Goal: Book appointment/travel/reservation

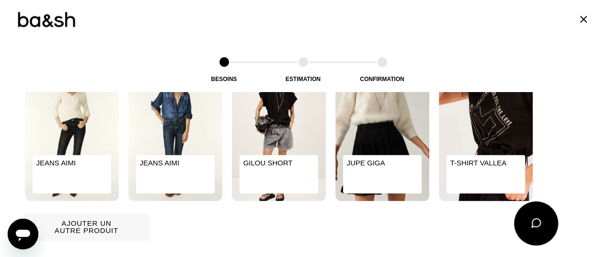
scroll to position [555, 0]
click at [71, 149] on img at bounding box center [72, 132] width 94 height 136
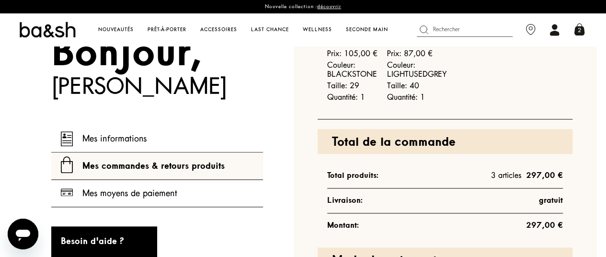
scroll to position [524, 10]
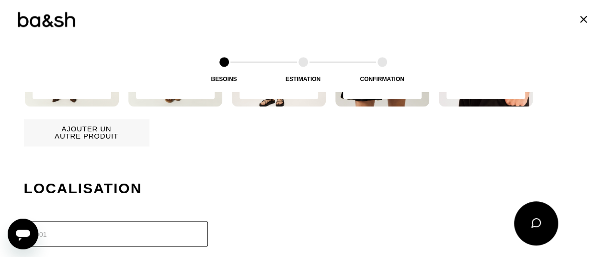
scroll to position [649, 0]
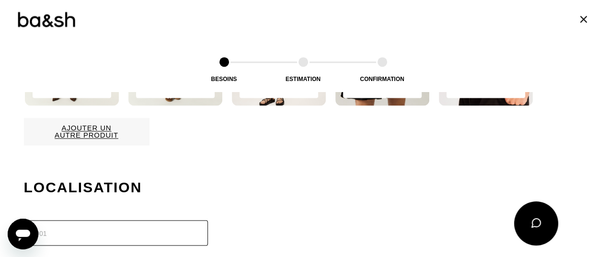
click at [72, 138] on button "Ajouter un autre produit" at bounding box center [86, 131] width 125 height 27
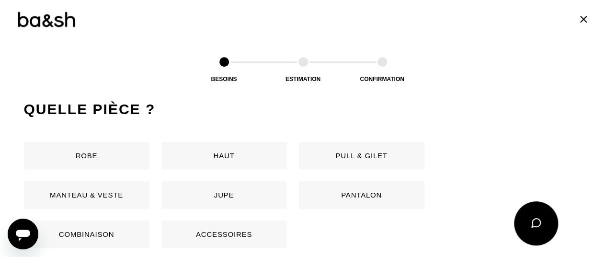
scroll to position [454, 0]
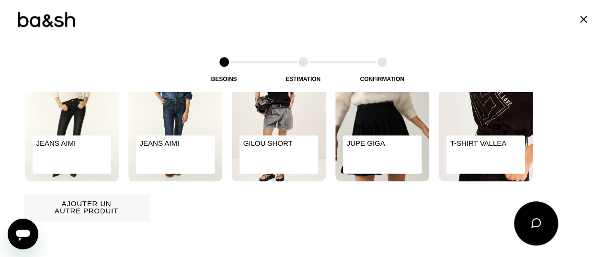
scroll to position [574, 0]
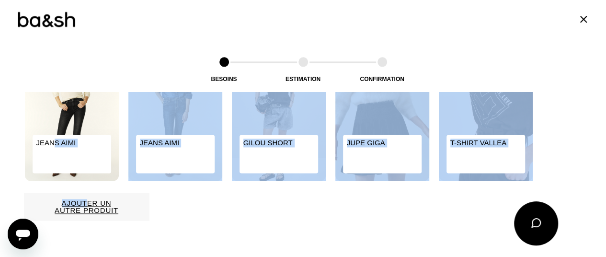
drag, startPoint x: 49, startPoint y: 153, endPoint x: 82, endPoint y: 201, distance: 58.6
click at [82, 201] on div "Quel produit a besoin d'attention ? Tilli fait appel aux meilleurs artisans cou…" at bounding box center [303, 134] width 558 height 371
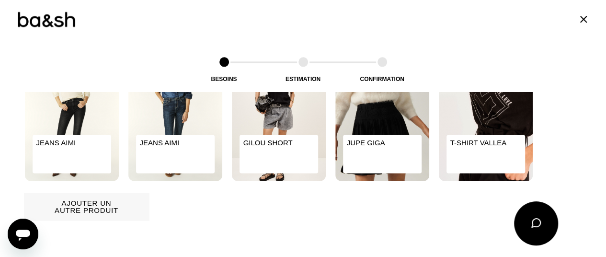
click at [183, 214] on div "Ajouter un autre produit" at bounding box center [214, 206] width 380 height 27
click at [165, 138] on p "JEANS AIMI" at bounding box center [175, 154] width 79 height 38
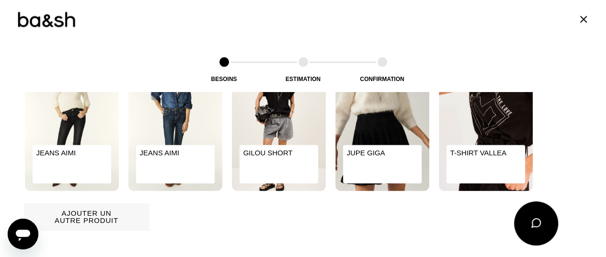
scroll to position [629, 0]
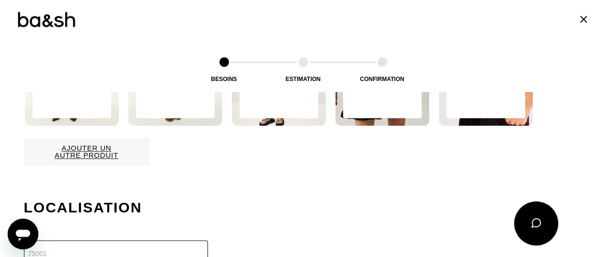
click at [113, 156] on button "Ajouter un autre produit" at bounding box center [86, 151] width 125 height 27
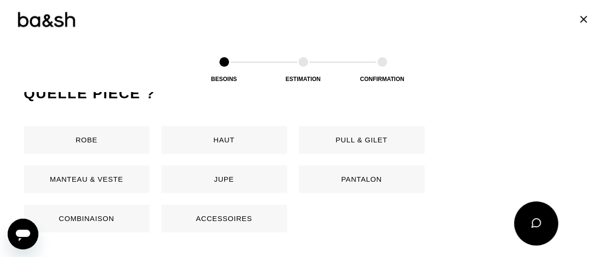
scroll to position [470, 0]
click at [354, 181] on button "Pantalon" at bounding box center [361, 179] width 125 height 27
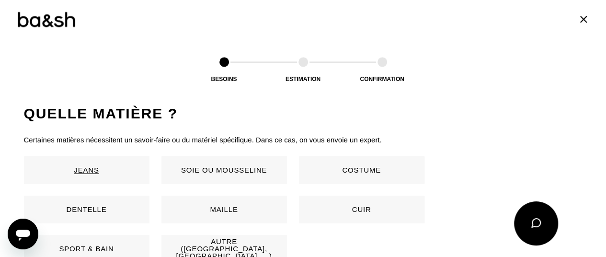
scroll to position [631, 0]
click at [95, 169] on button "Jeans" at bounding box center [86, 169] width 125 height 27
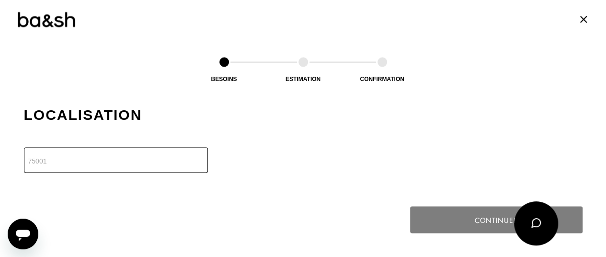
scroll to position [822, 0]
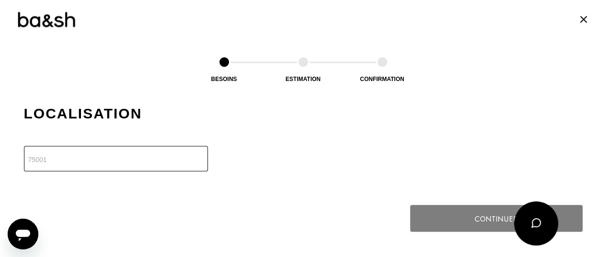
click at [95, 169] on input "number" at bounding box center [116, 158] width 184 height 25
type input "75005"
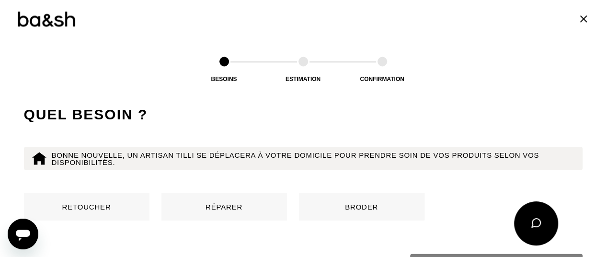
scroll to position [921, 0]
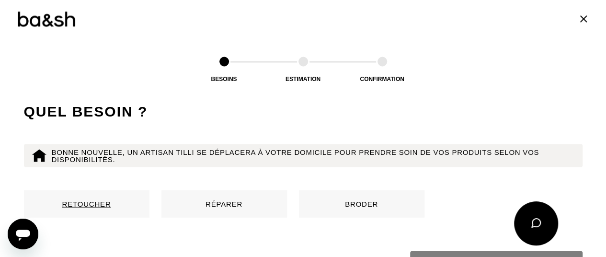
click at [129, 199] on button "Retoucher" at bounding box center [86, 203] width 125 height 27
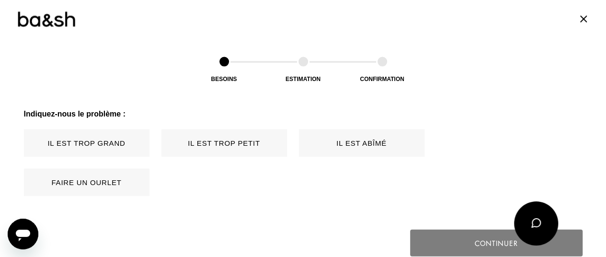
scroll to position [1067, 0]
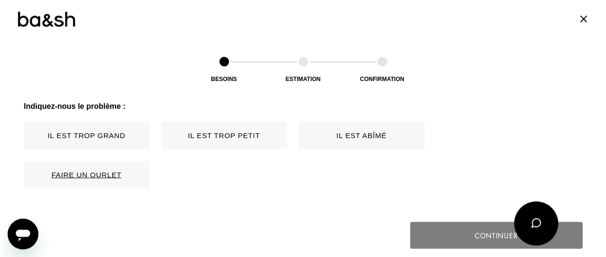
click at [112, 178] on button "Faire un ourlet" at bounding box center [86, 174] width 125 height 27
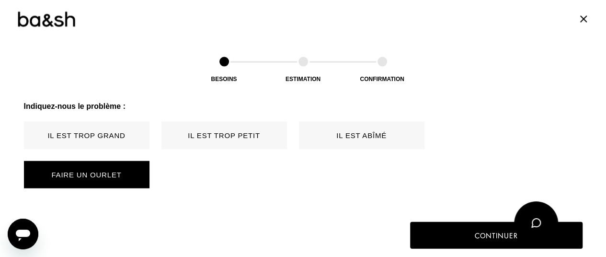
click at [493, 241] on div at bounding box center [460, 241] width 196 height 10
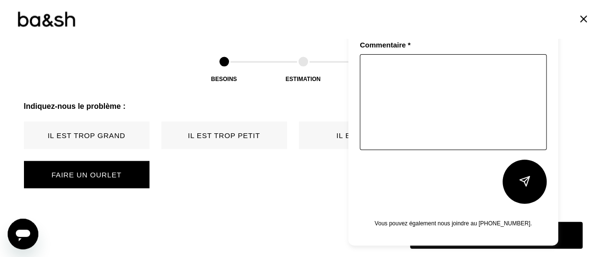
click at [490, 236] on div "Contacter Tilli Si vous souhaitez être contacté pour vos retouches : Envoyez-no…" at bounding box center [453, 48] width 210 height 393
click at [473, 103] on textarea at bounding box center [453, 102] width 187 height 96
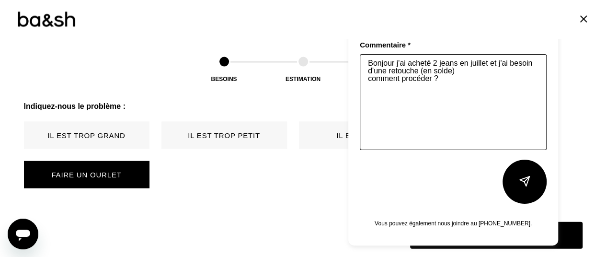
type textarea "Bonjour j'ai acheté 2 jeans en juillet et j'ai besoin d'une retouche (en solde)…"
click at [523, 177] on img at bounding box center [524, 180] width 11 height 11
click at [521, 188] on button at bounding box center [524, 181] width 44 height 44
click at [526, 180] on img at bounding box center [524, 180] width 11 height 11
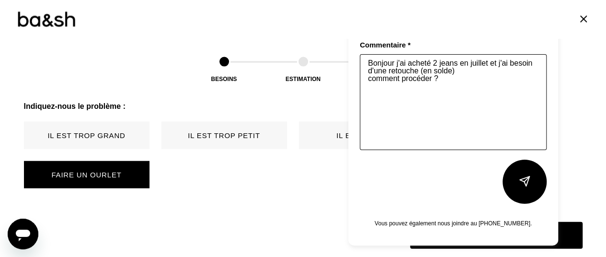
click at [522, 180] on img at bounding box center [524, 180] width 11 height 11
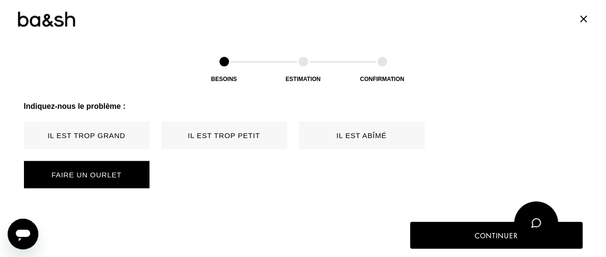
click at [197, 70] on div "Besoins Estimation Confirmation" at bounding box center [303, 58] width 606 height 65
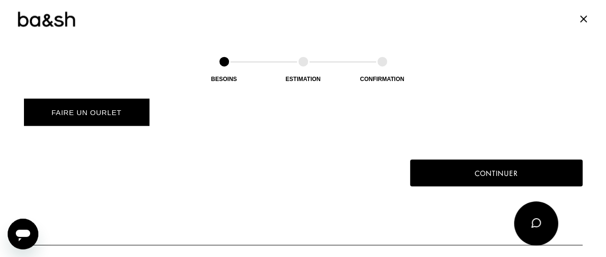
scroll to position [1129, 0]
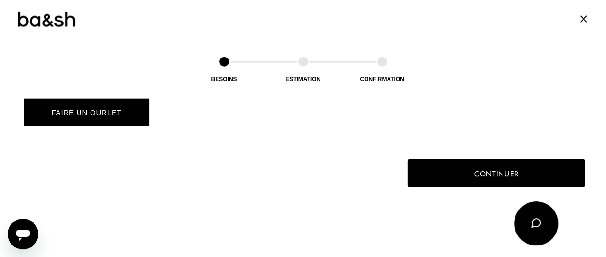
click at [452, 172] on button "Continuer" at bounding box center [496, 173] width 178 height 28
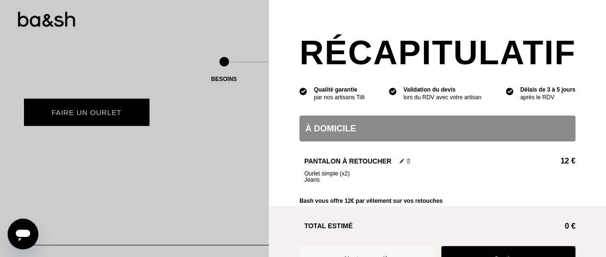
scroll to position [34, 0]
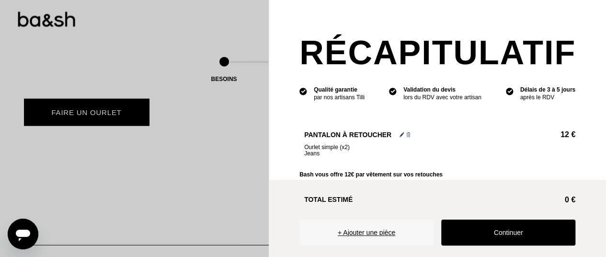
click at [388, 223] on button "+ Ajouter une pièce" at bounding box center [366, 232] width 134 height 26
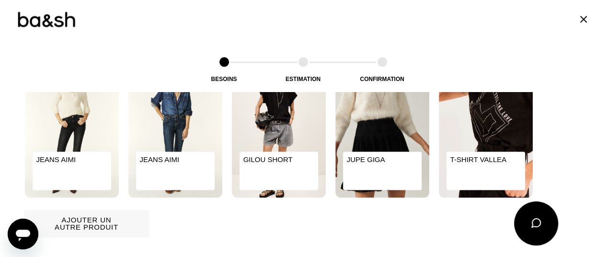
scroll to position [564, 0]
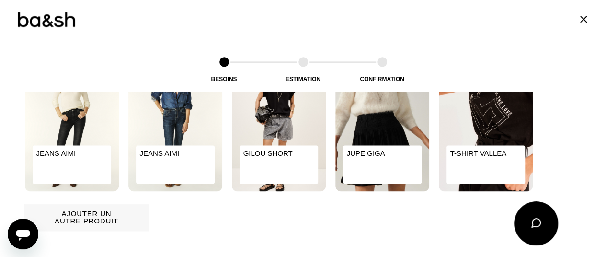
click at [175, 155] on p "JEANS AIMI" at bounding box center [175, 164] width 79 height 38
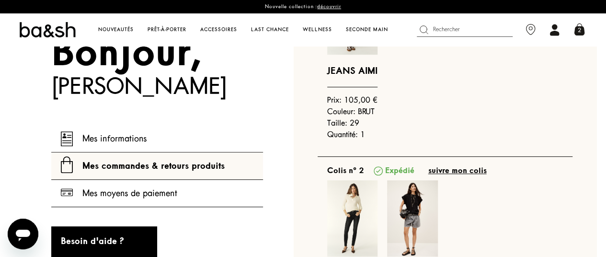
scroll to position [194, 10]
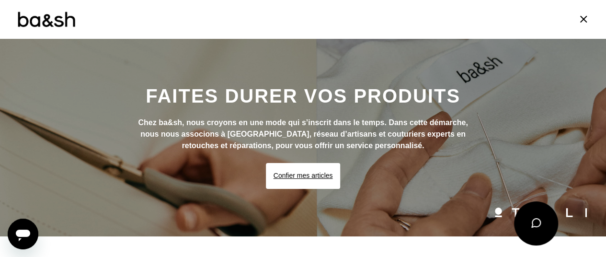
click at [329, 169] on button "Confier mes articles" at bounding box center [303, 176] width 75 height 26
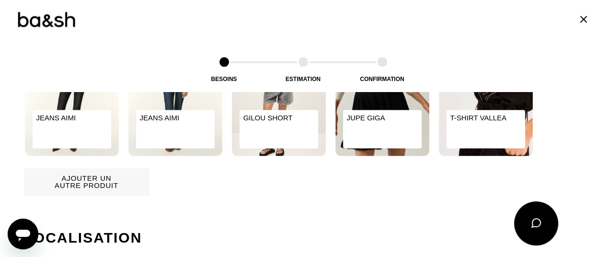
scroll to position [611, 0]
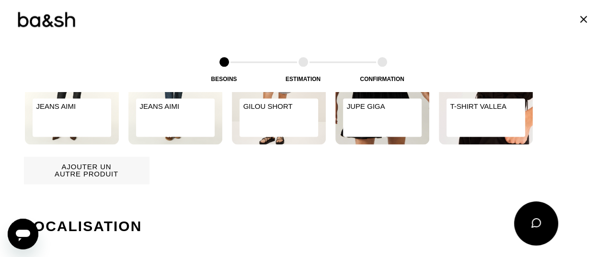
drag, startPoint x: 182, startPoint y: 113, endPoint x: 163, endPoint y: 185, distance: 74.2
click at [163, 185] on div "Localisation" at bounding box center [303, 234] width 558 height 100
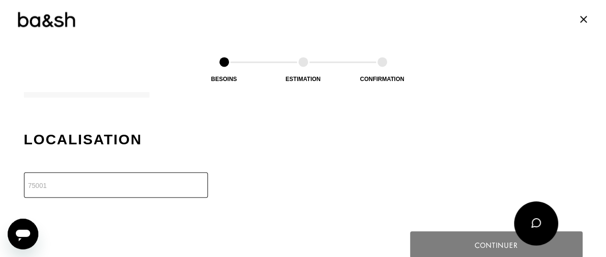
click at [163, 185] on input "number" at bounding box center [116, 184] width 184 height 25
type input "75005"
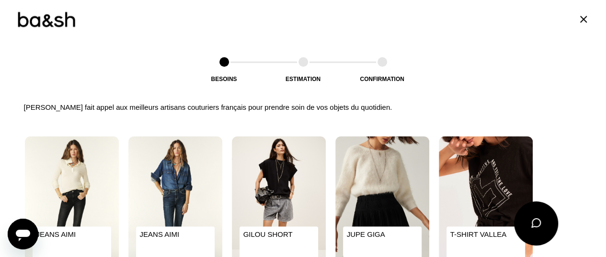
scroll to position [483, 0]
click at [81, 123] on div "Quel produit a besoin d'attention ? Tilli fait appel aux meilleurs artisans cou…" at bounding box center [303, 226] width 558 height 371
click at [71, 150] on img at bounding box center [72, 204] width 94 height 136
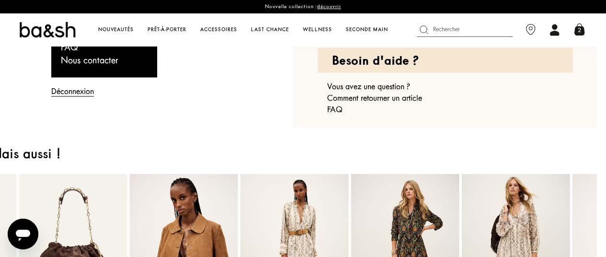
scroll to position [905, 10]
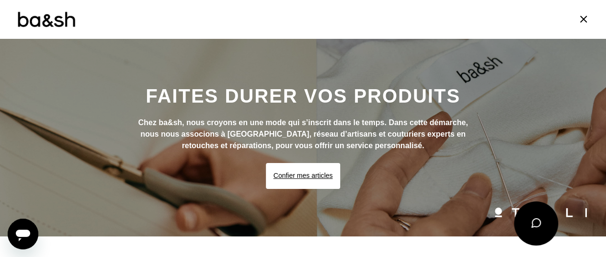
click at [277, 175] on button "Confier mes articles" at bounding box center [303, 176] width 75 height 26
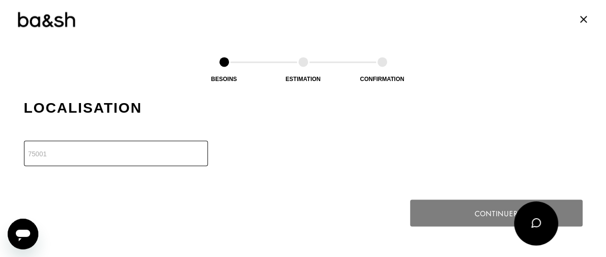
scroll to position [730, 0]
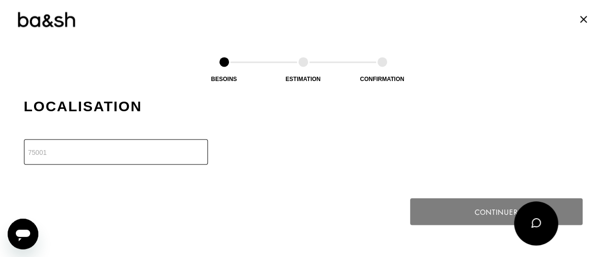
click at [151, 153] on input "number" at bounding box center [116, 151] width 184 height 25
type input "75005"
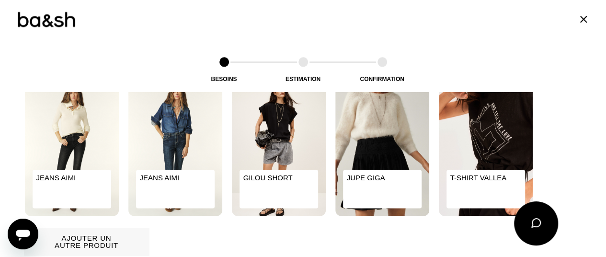
scroll to position [578, 0]
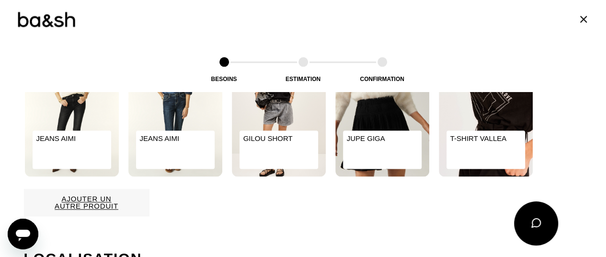
click at [81, 202] on button "Ajouter un autre produit" at bounding box center [86, 202] width 125 height 27
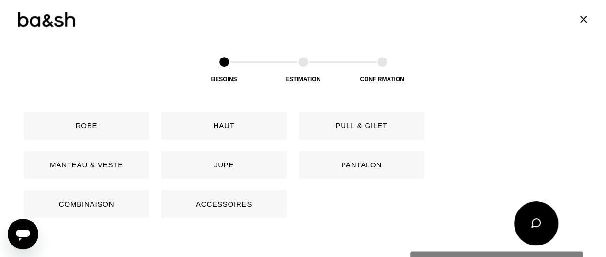
scroll to position [484, 0]
click at [352, 160] on button "Pantalon" at bounding box center [361, 165] width 125 height 27
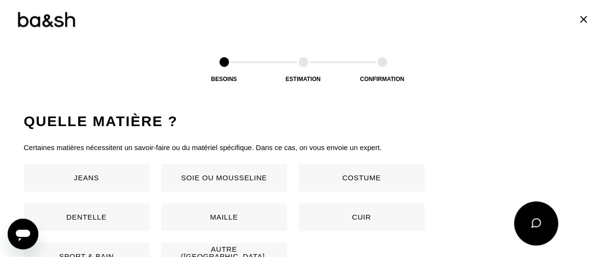
scroll to position [631, 0]
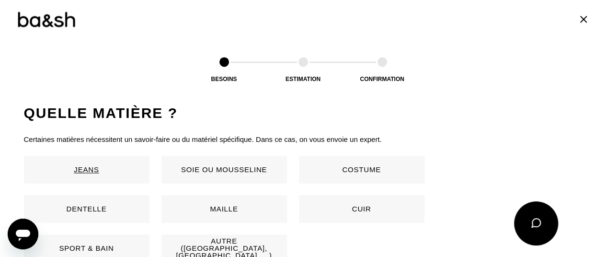
click at [112, 167] on button "Jeans" at bounding box center [86, 169] width 125 height 27
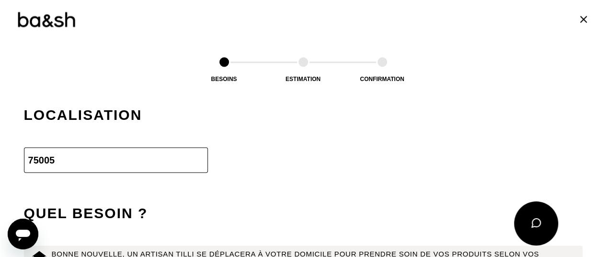
scroll to position [822, 0]
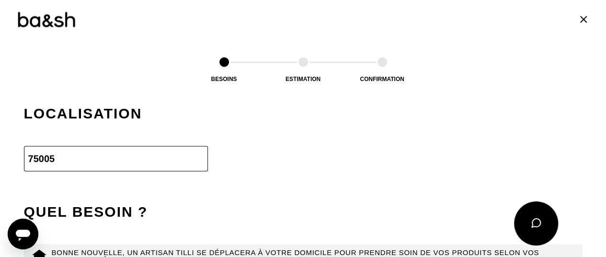
click at [112, 167] on input "75005" at bounding box center [116, 158] width 184 height 25
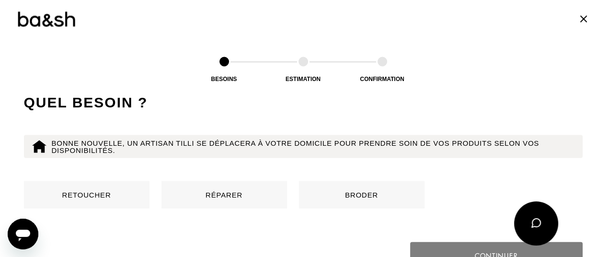
scroll to position [966, 0]
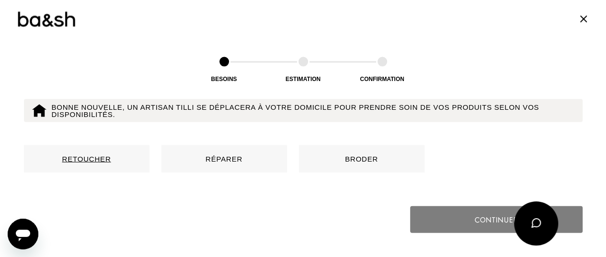
click at [100, 157] on button "Retoucher" at bounding box center [86, 158] width 125 height 27
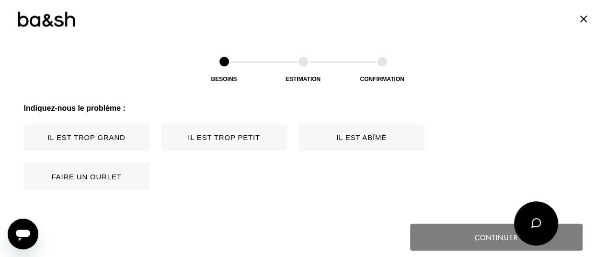
scroll to position [1067, 0]
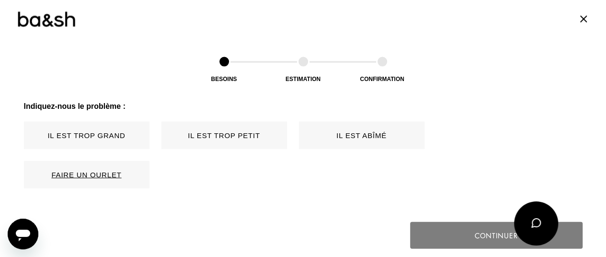
click at [107, 172] on button "Faire un ourlet" at bounding box center [86, 174] width 125 height 27
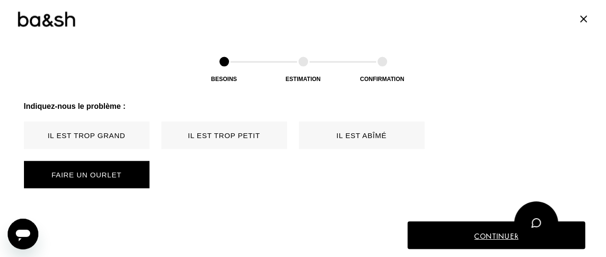
click at [463, 235] on button "Continuer" at bounding box center [496, 235] width 178 height 28
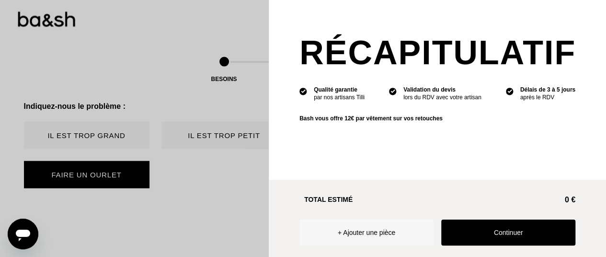
scroll to position [985, 10]
click at [368, 222] on button "+ Ajouter une pièce" at bounding box center [366, 232] width 134 height 26
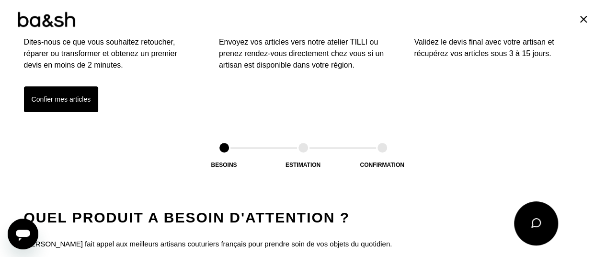
scroll to position [341, 0]
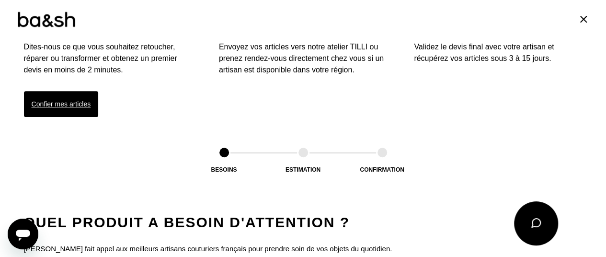
click at [58, 99] on button "Confier mes articles" at bounding box center [61, 104] width 75 height 26
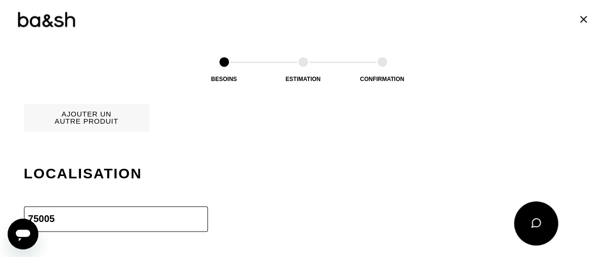
scroll to position [664, 0]
click at [99, 113] on button "Ajouter un autre produit" at bounding box center [86, 116] width 125 height 27
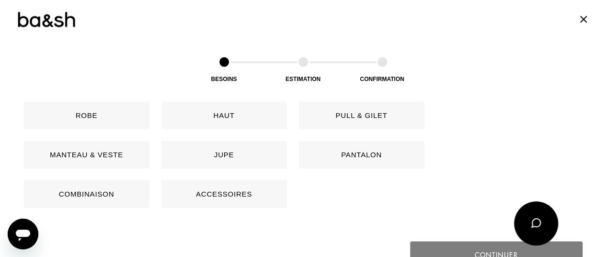
scroll to position [477, 0]
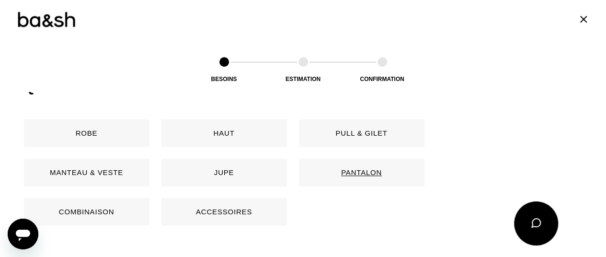
click at [367, 169] on button "Pantalon" at bounding box center [361, 172] width 125 height 27
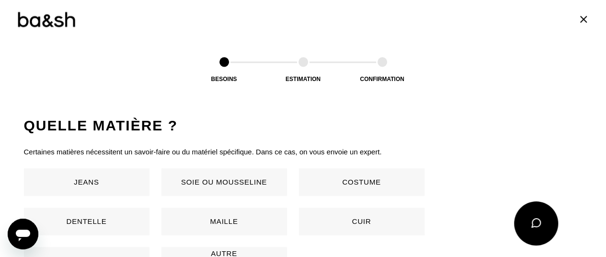
scroll to position [631, 0]
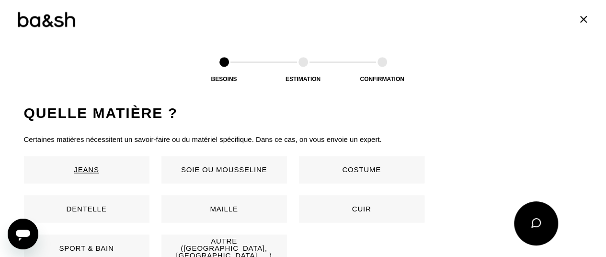
click at [102, 169] on button "Jeans" at bounding box center [86, 169] width 125 height 27
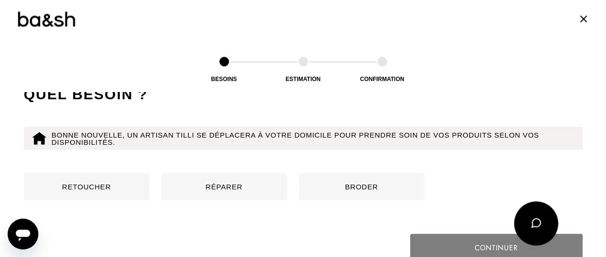
scroll to position [941, 0]
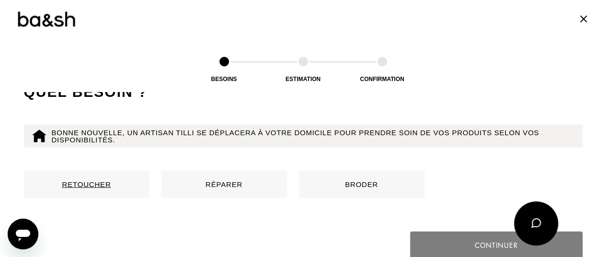
click at [117, 185] on button "Retoucher" at bounding box center [86, 183] width 125 height 27
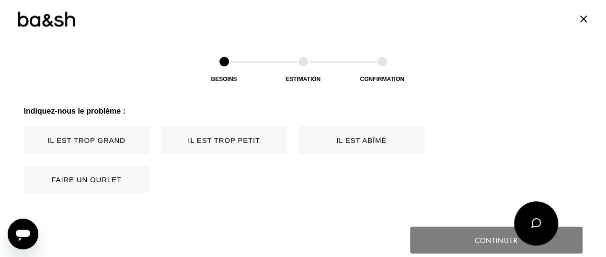
scroll to position [1067, 0]
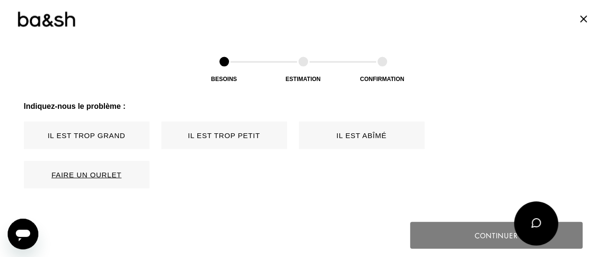
click at [106, 170] on button "Faire un ourlet" at bounding box center [86, 174] width 125 height 27
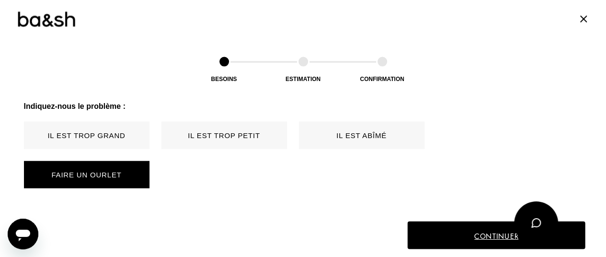
click at [472, 227] on button "Continuer" at bounding box center [496, 235] width 178 height 28
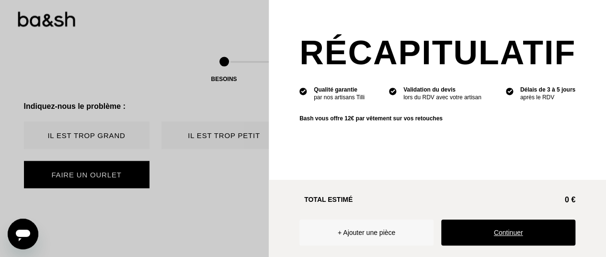
click at [500, 224] on button "Continuer" at bounding box center [508, 232] width 134 height 26
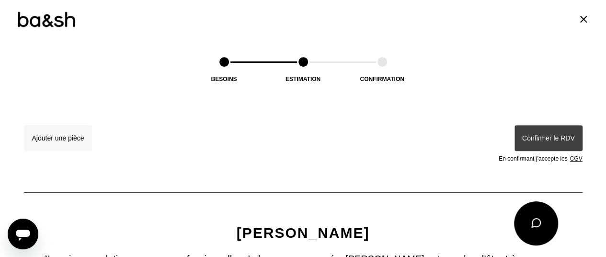
scroll to position [258, 0]
click at [546, 133] on div "Confirmer le RDV En confirmant j’accepte les CGV" at bounding box center [499, 143] width 168 height 36
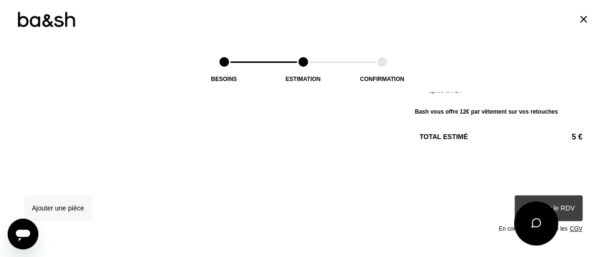
scroll to position [279, 0]
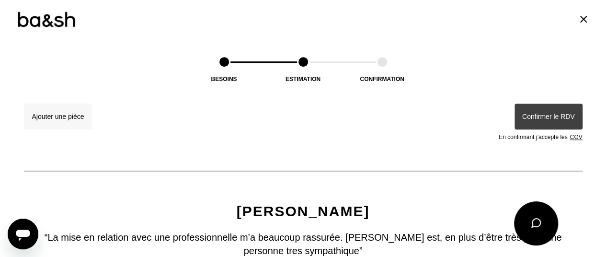
click at [537, 219] on icon at bounding box center [536, 222] width 9 height 9
click at [578, 19] on icon at bounding box center [583, 18] width 11 height 11
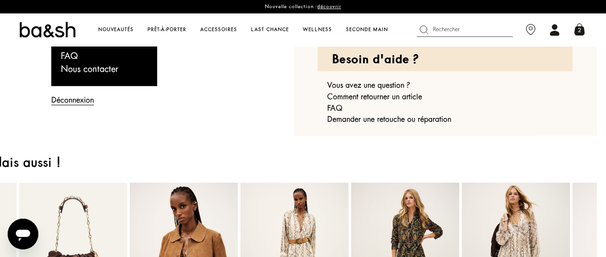
scroll to position [913, 10]
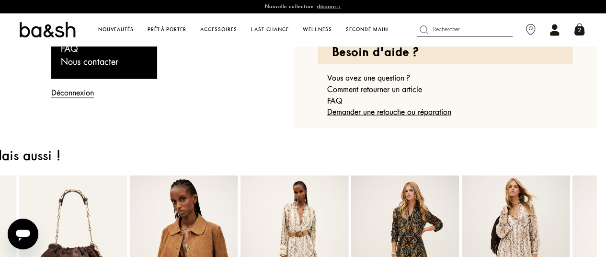
click at [425, 116] on button "Demander une retouche ou réparation" at bounding box center [389, 112] width 124 height 8
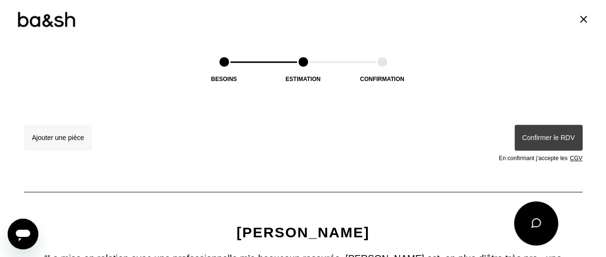
scroll to position [259, 0]
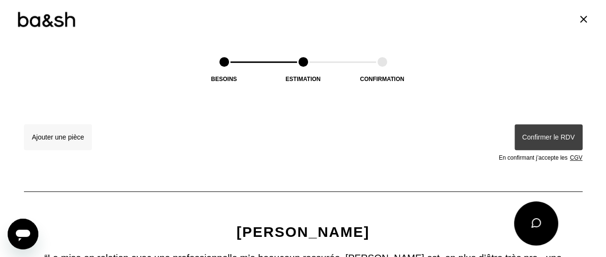
click at [537, 142] on div "Confirmer le RDV En confirmant j’accepte les CGV" at bounding box center [499, 142] width 168 height 36
drag, startPoint x: 537, startPoint y: 142, endPoint x: 535, endPoint y: 156, distance: 14.1
click at [535, 156] on div "Confirmer le RDV En confirmant j’accepte les CGV" at bounding box center [499, 142] width 168 height 36
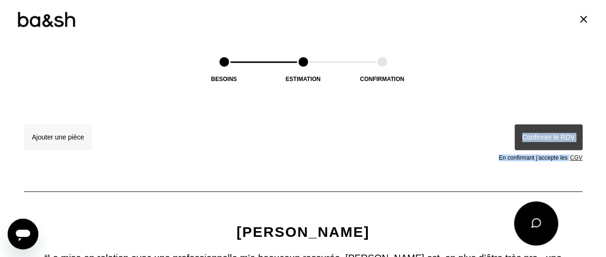
click at [535, 156] on div "En confirmant j’accepte les CGV" at bounding box center [540, 158] width 83 height 6
click at [447, 121] on div "Ajouter une pièce Confirmer le RDV En confirmant j’accepte les CGV" at bounding box center [303, 138] width 558 height 44
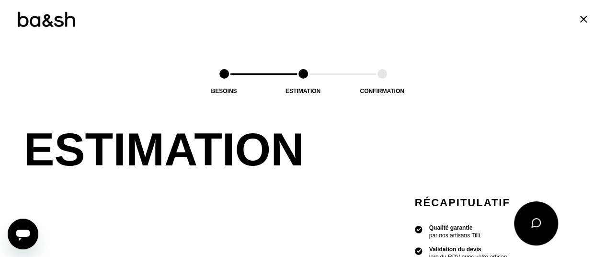
scroll to position [806, 10]
click at [307, 87] on div "Besoins Estimation Confirmation" at bounding box center [303, 70] width 606 height 65
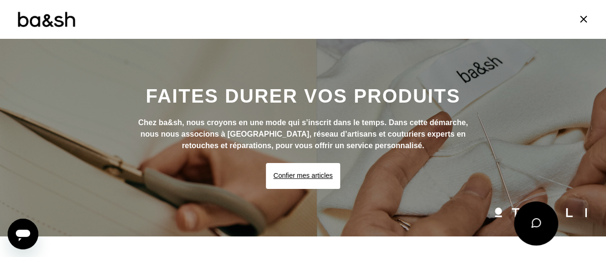
click at [289, 171] on button "Confier mes articles" at bounding box center [303, 176] width 75 height 26
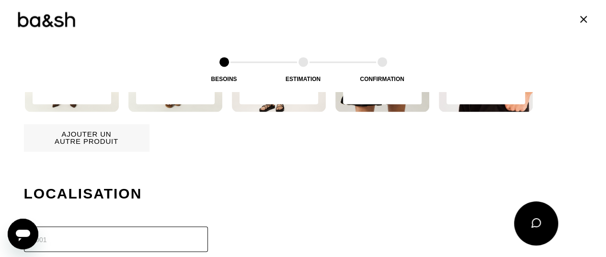
scroll to position [646, 0]
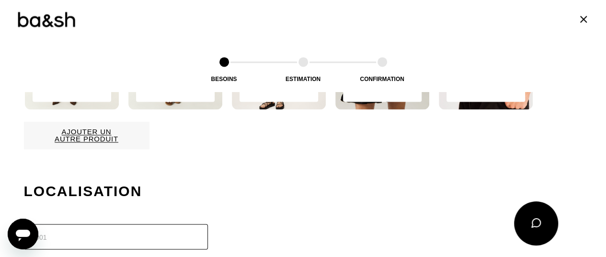
click at [110, 142] on button "Ajouter un autre produit" at bounding box center [86, 135] width 125 height 27
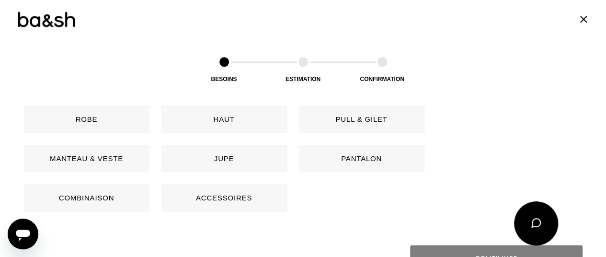
scroll to position [491, 0]
click at [350, 153] on button "Pantalon" at bounding box center [361, 158] width 125 height 27
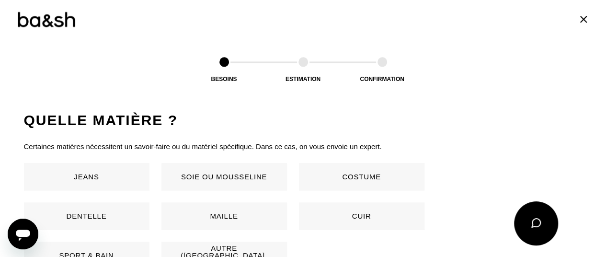
scroll to position [631, 0]
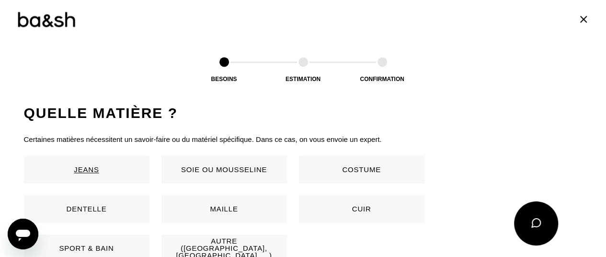
click at [128, 168] on button "Jeans" at bounding box center [86, 169] width 125 height 27
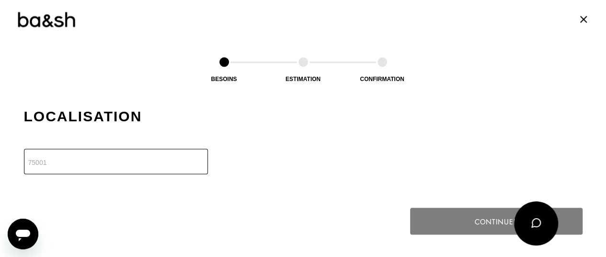
scroll to position [822, 0]
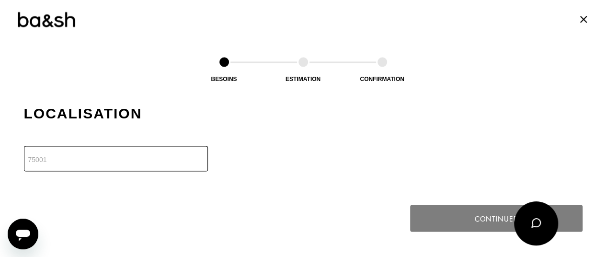
click at [128, 168] on input "number" at bounding box center [116, 158] width 184 height 25
type input "75005"
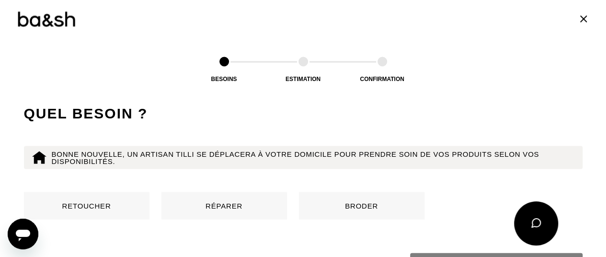
scroll to position [921, 0]
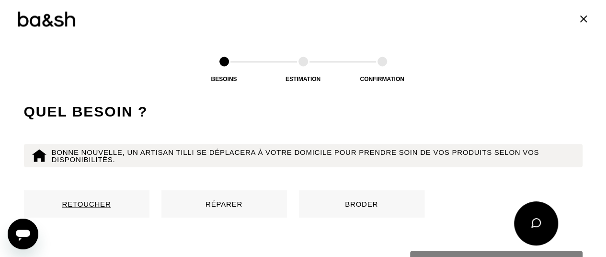
click at [91, 195] on button "Retoucher" at bounding box center [86, 203] width 125 height 27
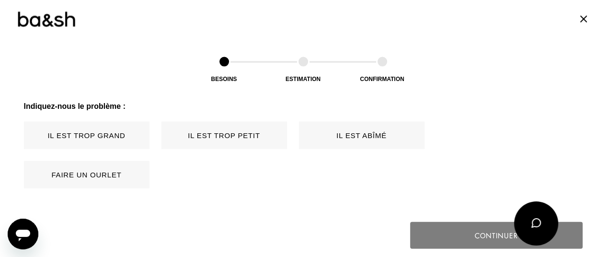
scroll to position [1067, 0]
click at [93, 171] on button "Faire un ourlet" at bounding box center [86, 174] width 125 height 27
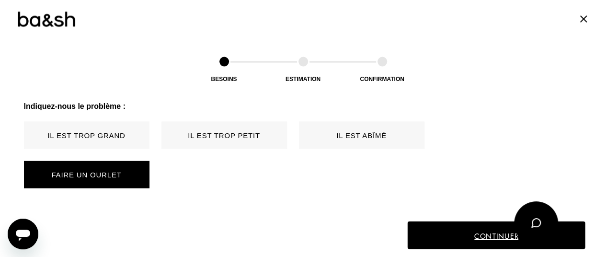
click at [464, 234] on button "Continuer" at bounding box center [496, 235] width 178 height 28
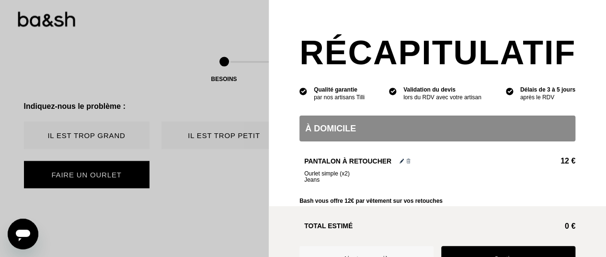
scroll to position [34, 0]
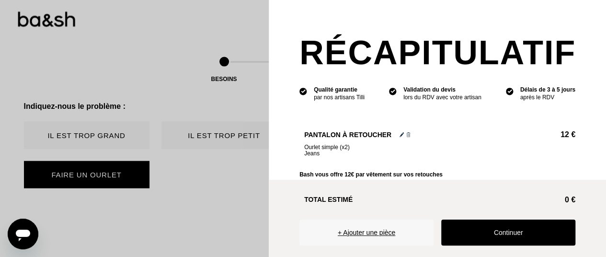
click at [360, 227] on button "+ Ajouter une pièce" at bounding box center [366, 232] width 134 height 26
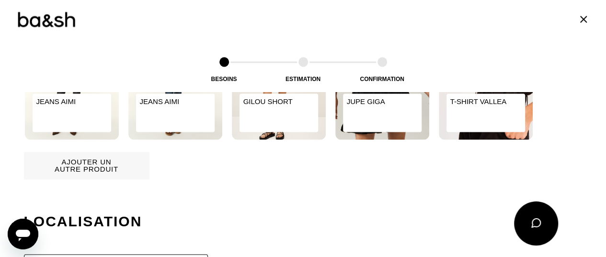
scroll to position [613, 0]
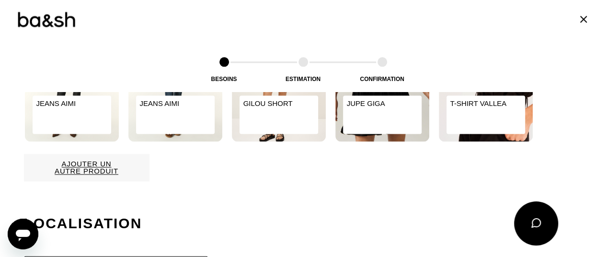
click at [91, 167] on button "Ajouter un autre produit" at bounding box center [86, 167] width 125 height 27
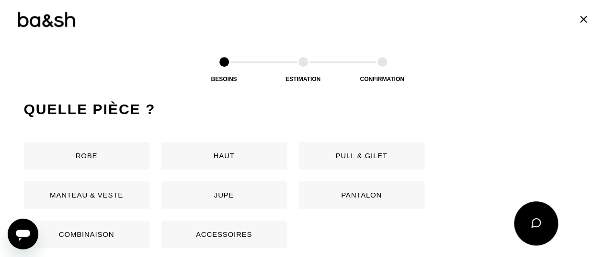
scroll to position [447, 0]
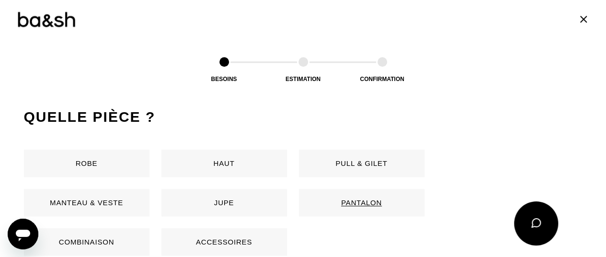
click at [358, 202] on button "Pantalon" at bounding box center [361, 202] width 125 height 27
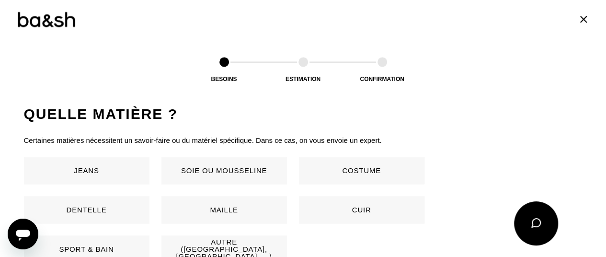
scroll to position [631, 0]
click at [103, 160] on button "Jeans" at bounding box center [86, 169] width 125 height 27
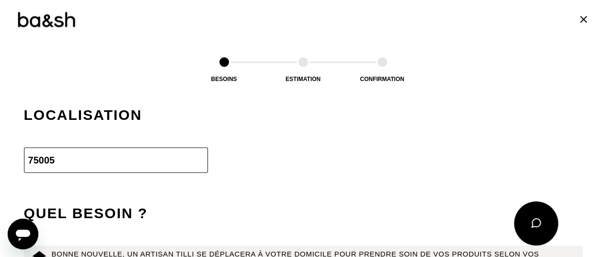
scroll to position [822, 0]
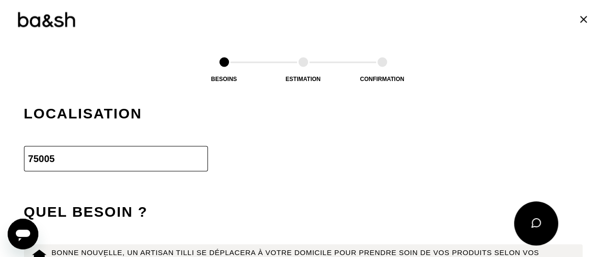
click at [103, 160] on input "75005" at bounding box center [116, 158] width 184 height 25
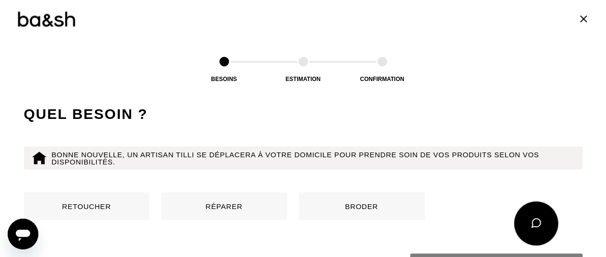
scroll to position [940, 0]
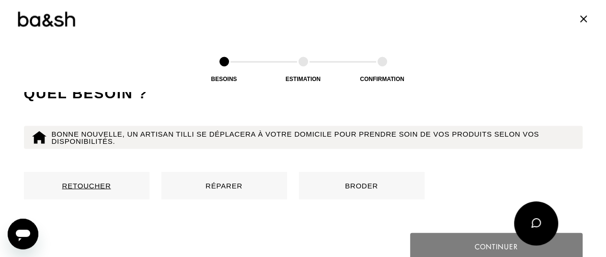
click at [99, 188] on button "Retoucher" at bounding box center [86, 185] width 125 height 27
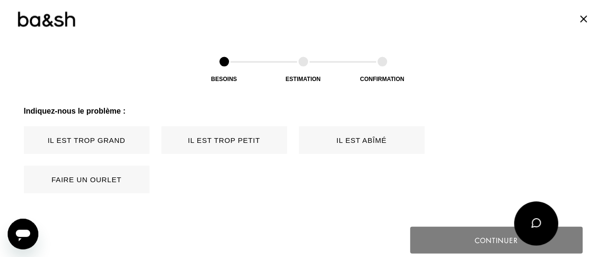
scroll to position [1067, 0]
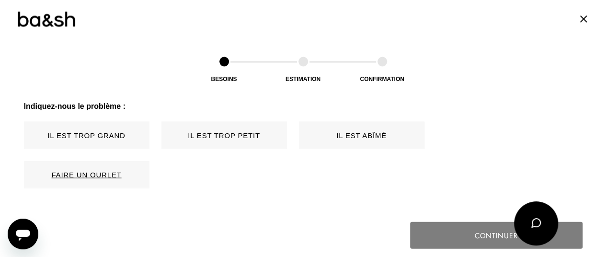
click at [98, 169] on button "Faire un ourlet" at bounding box center [86, 174] width 125 height 27
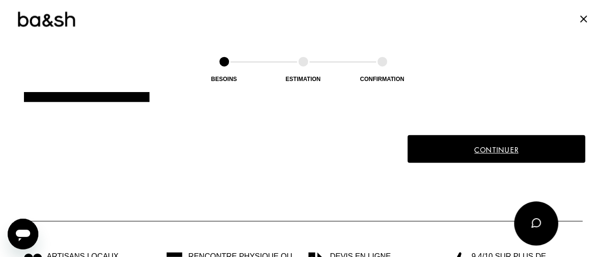
scroll to position [1153, 0]
click at [457, 148] on button "Continuer" at bounding box center [496, 149] width 178 height 28
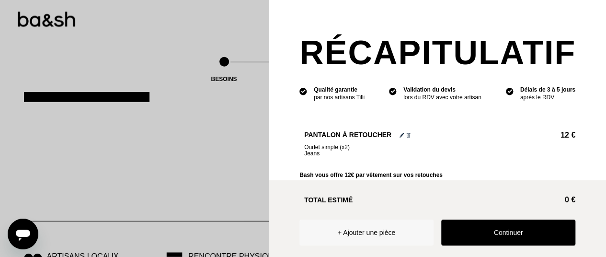
scroll to position [999, 10]
click at [504, 226] on button "Continuer" at bounding box center [508, 232] width 134 height 26
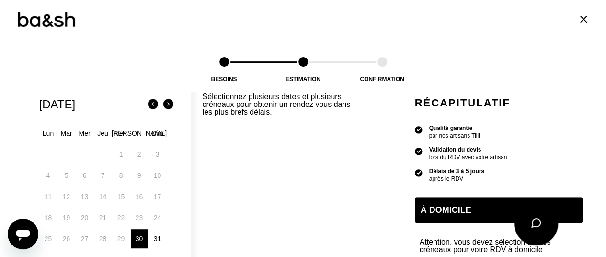
scroll to position [163, 0]
click at [132, 236] on div "30" at bounding box center [139, 237] width 17 height 19
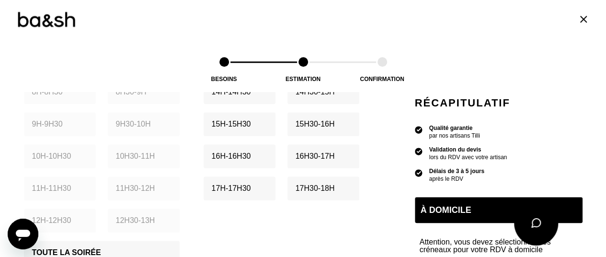
scroll to position [453, 0]
click at [305, 186] on p "17h30 - 18h" at bounding box center [314, 189] width 39 height 8
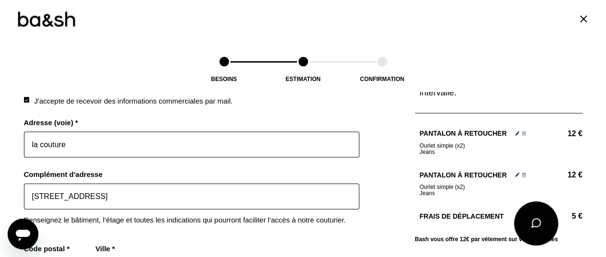
scroll to position [975, 0]
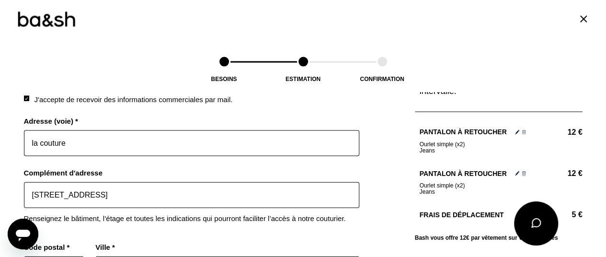
click at [91, 136] on input "la couture" at bounding box center [191, 143] width 335 height 26
type input "[STREET_ADDRESS]"
click at [111, 194] on input "[STREET_ADDRESS]" at bounding box center [191, 195] width 335 height 26
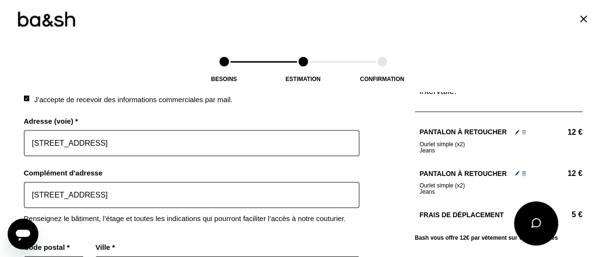
click at [111, 194] on input "[STREET_ADDRESS]" at bounding box center [191, 195] width 335 height 26
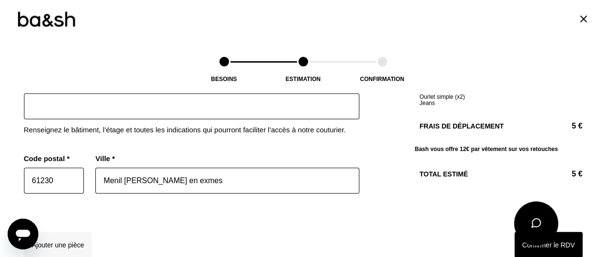
scroll to position [1064, 0]
click at [63, 173] on input "61230" at bounding box center [54, 180] width 60 height 26
type input "7"
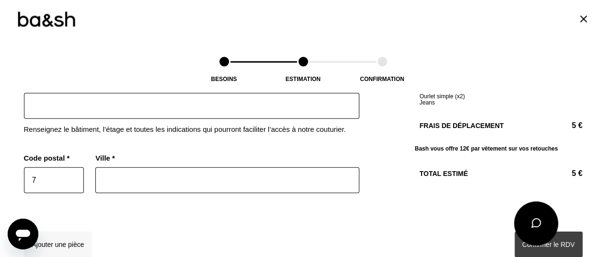
type input "75"
type input "[GEOGRAPHIC_DATA]"
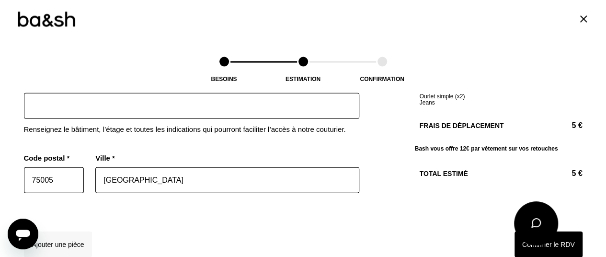
type input "75005"
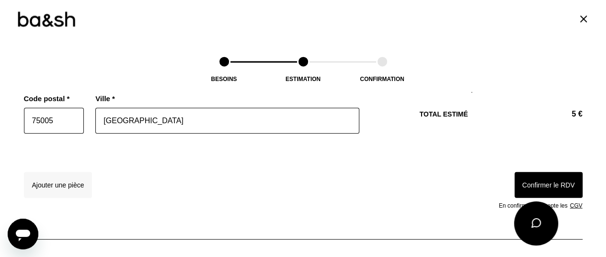
scroll to position [1124, 0]
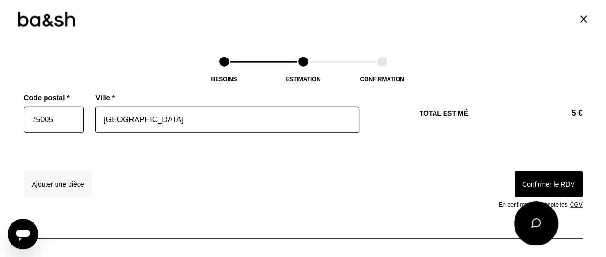
click at [515, 180] on button "Confirmer le RDV" at bounding box center [548, 184] width 68 height 26
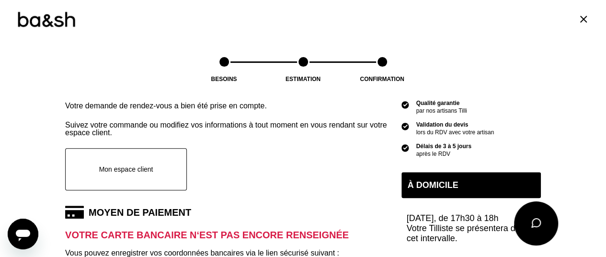
scroll to position [150, 0]
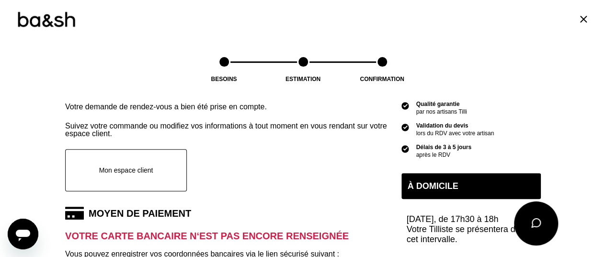
drag, startPoint x: 260, startPoint y: 182, endPoint x: 215, endPoint y: 176, distance: 44.5
click at [215, 176] on link "Mon espace client" at bounding box center [233, 170] width 336 height 42
